Goal: Check status: Check status

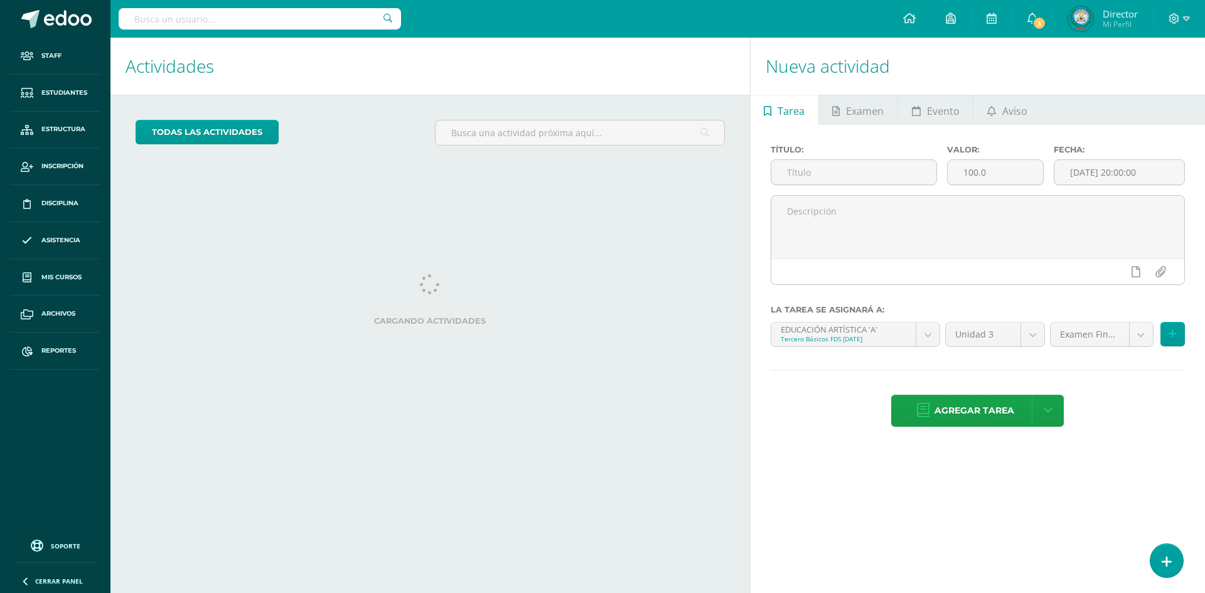
click at [279, 19] on input "text" at bounding box center [260, 18] width 282 height 21
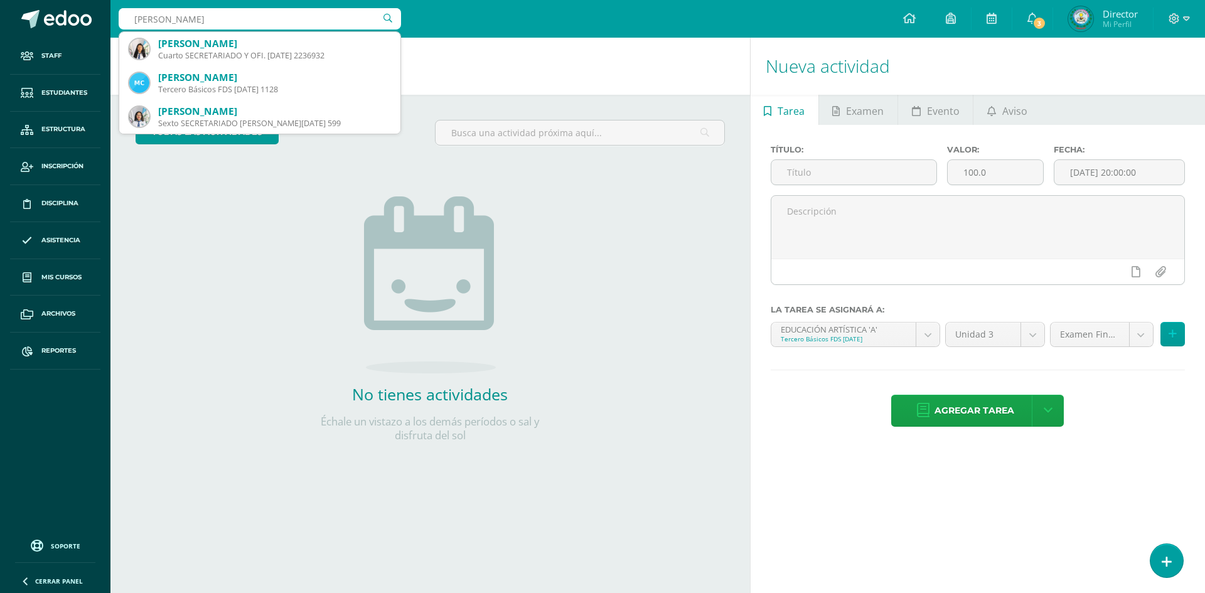
type input "MELANY LOURDES"
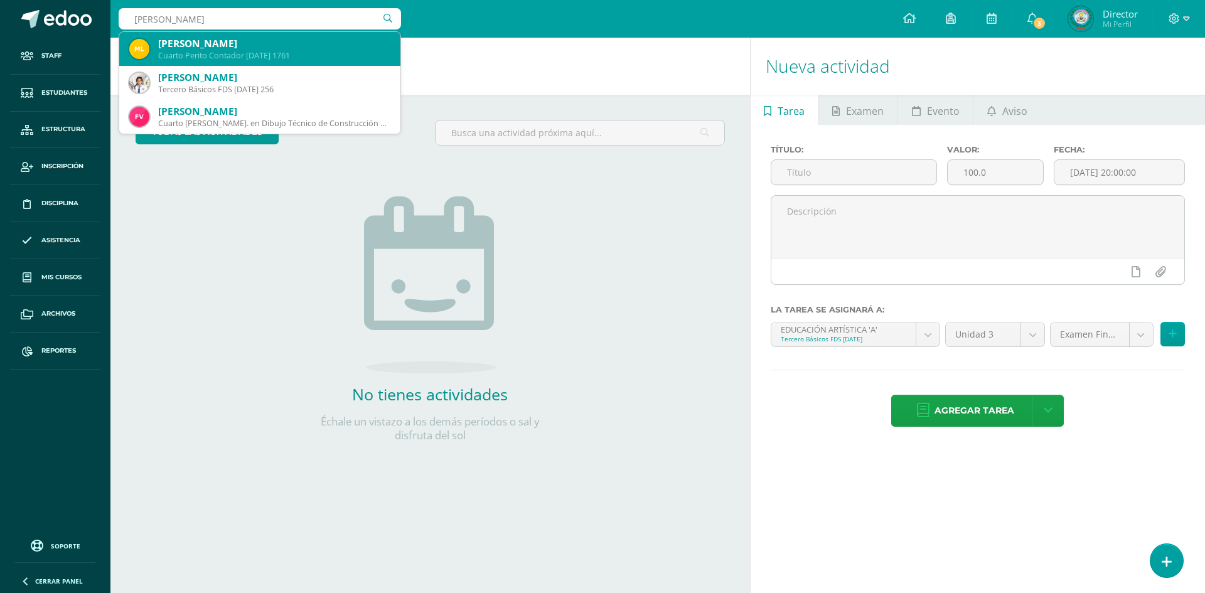
click at [271, 51] on div "Cuarto Perito Contador Domingo 1761" at bounding box center [274, 55] width 232 height 11
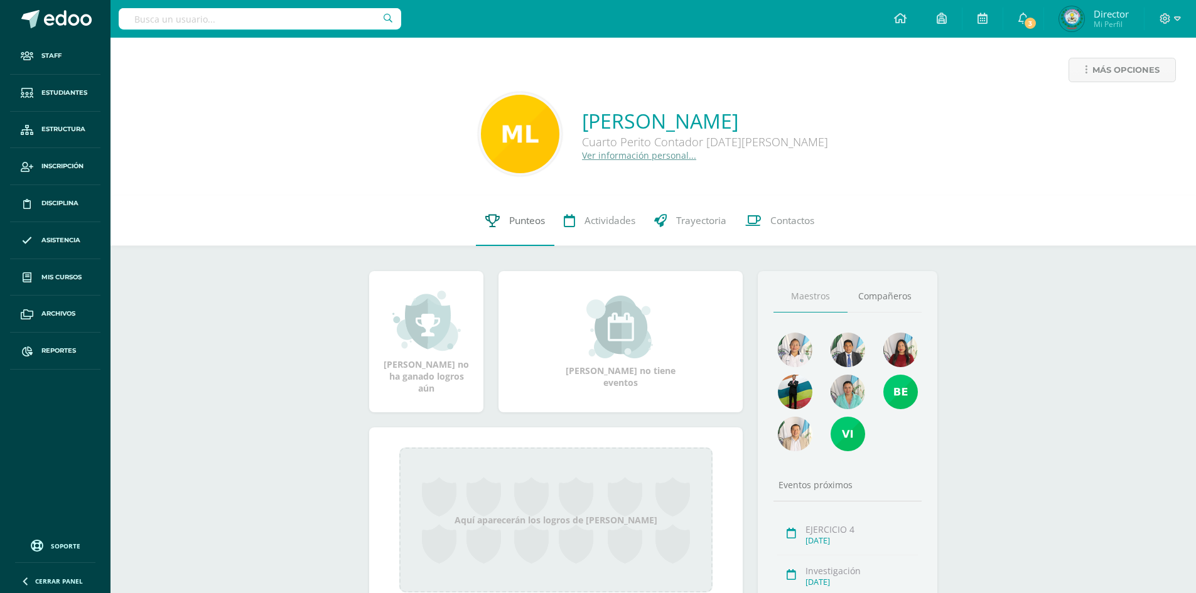
click at [527, 216] on span "Punteos" at bounding box center [527, 220] width 36 height 13
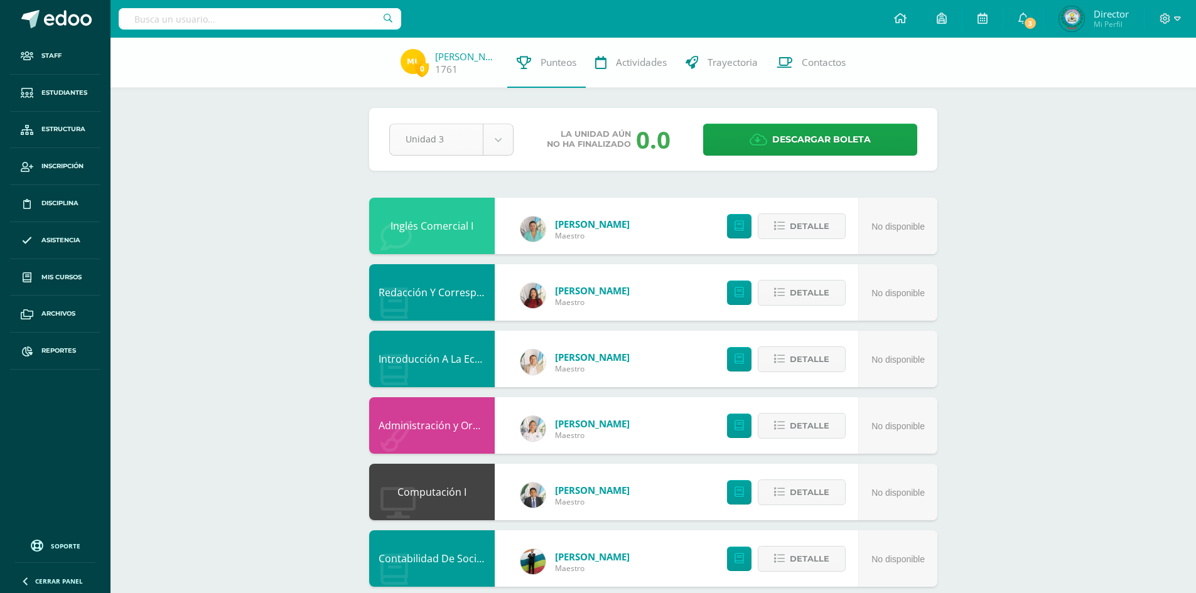
click at [498, 132] on body "Staff Estudiantes Estructura Inscripción Disciplina Asistencia Mis cursos Archi…" at bounding box center [598, 406] width 1196 height 812
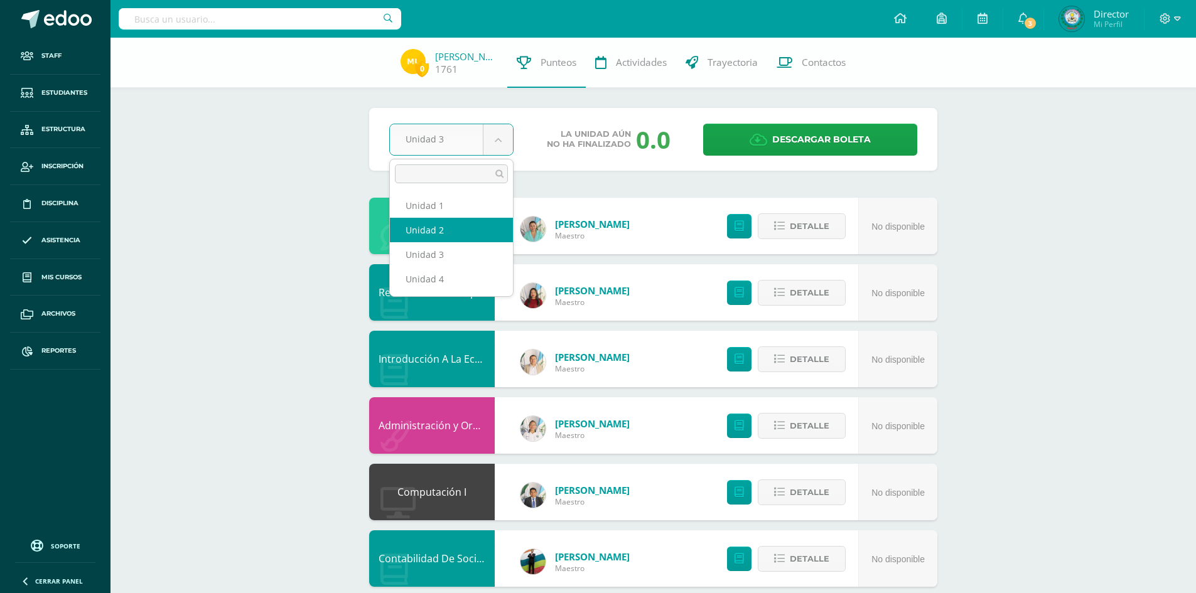
select select "Unidad 2"
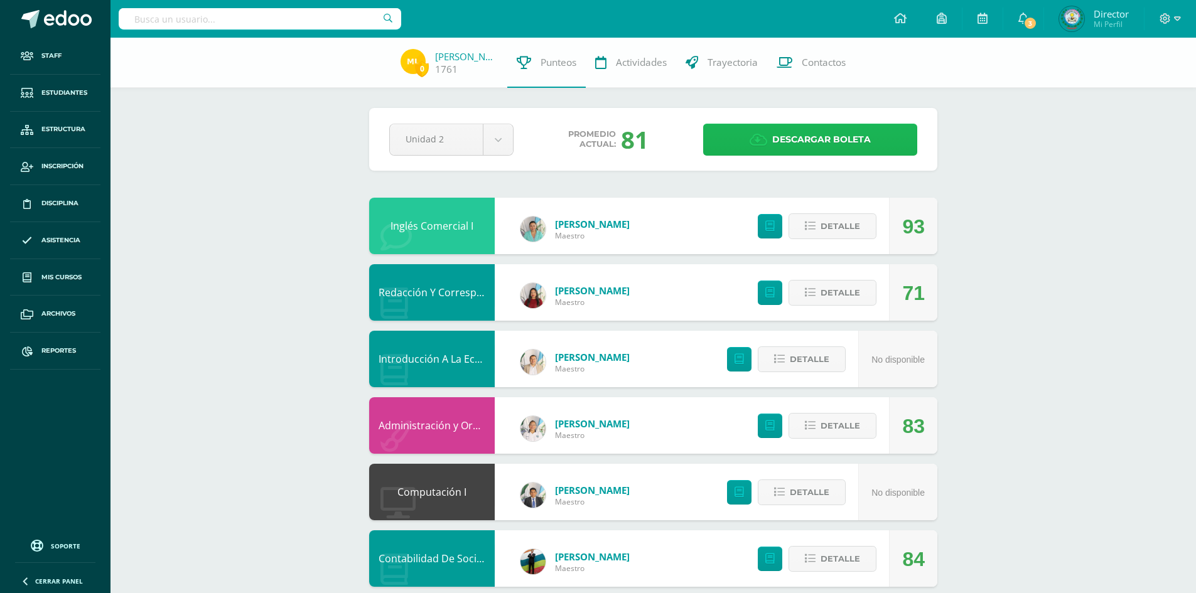
click at [754, 140] on icon at bounding box center [759, 140] width 18 height 14
